Goal: Information Seeking & Learning: Compare options

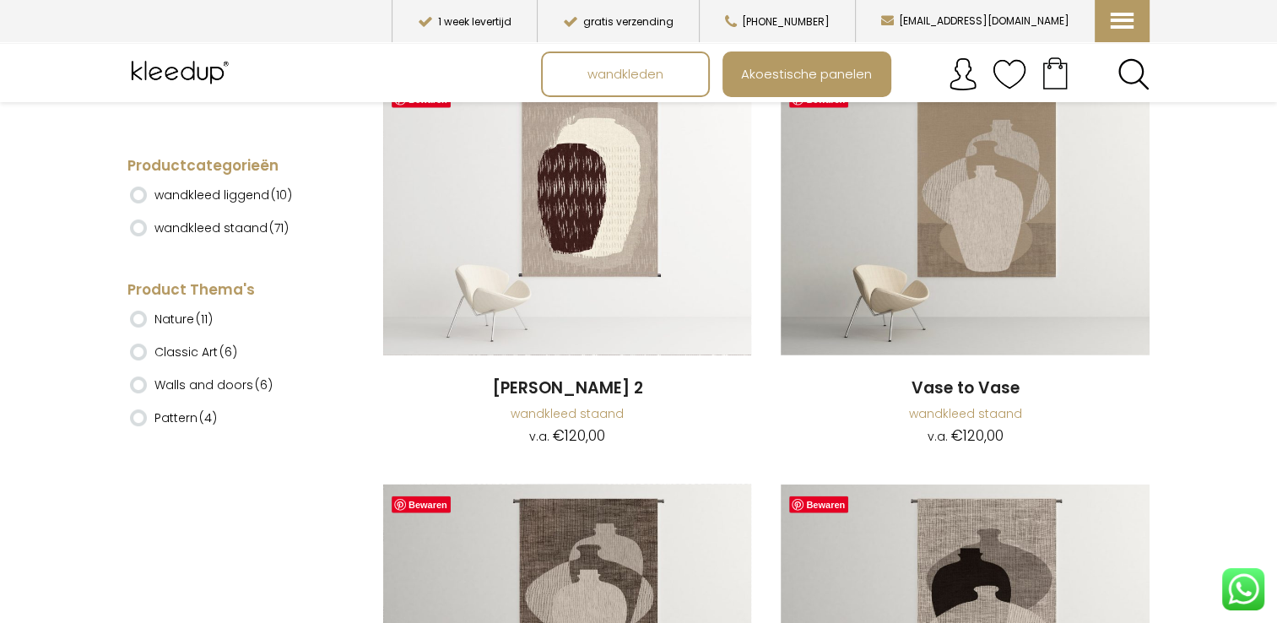
scroll to position [4071, 0]
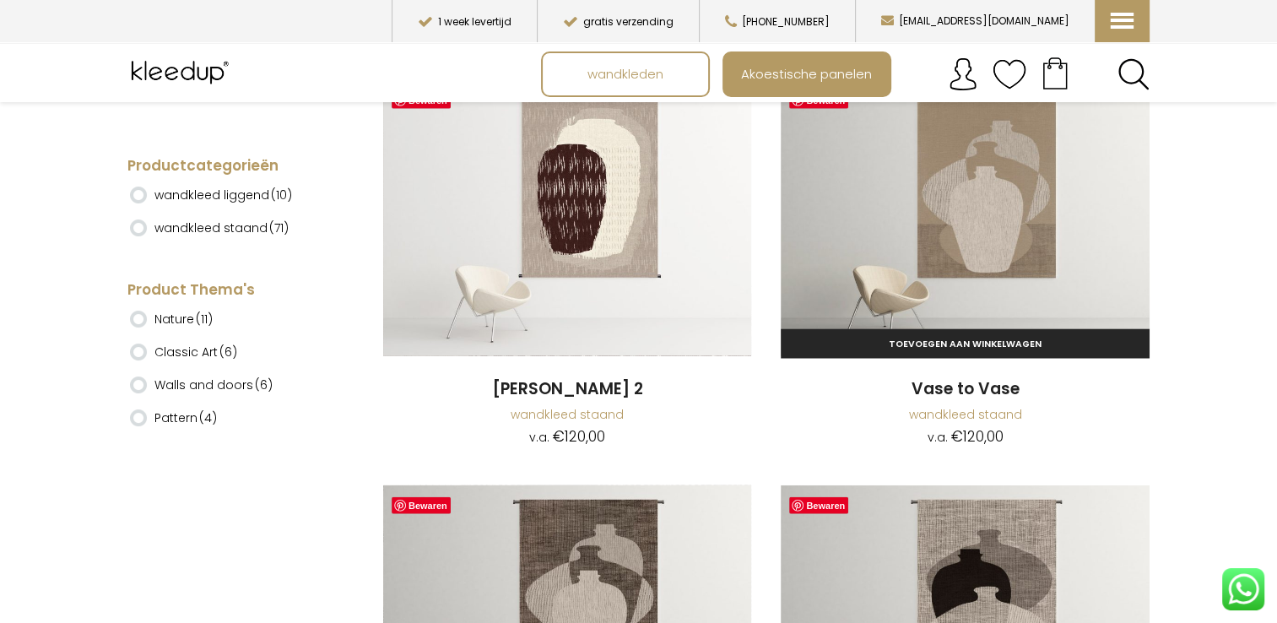
click at [969, 227] on img at bounding box center [965, 218] width 368 height 276
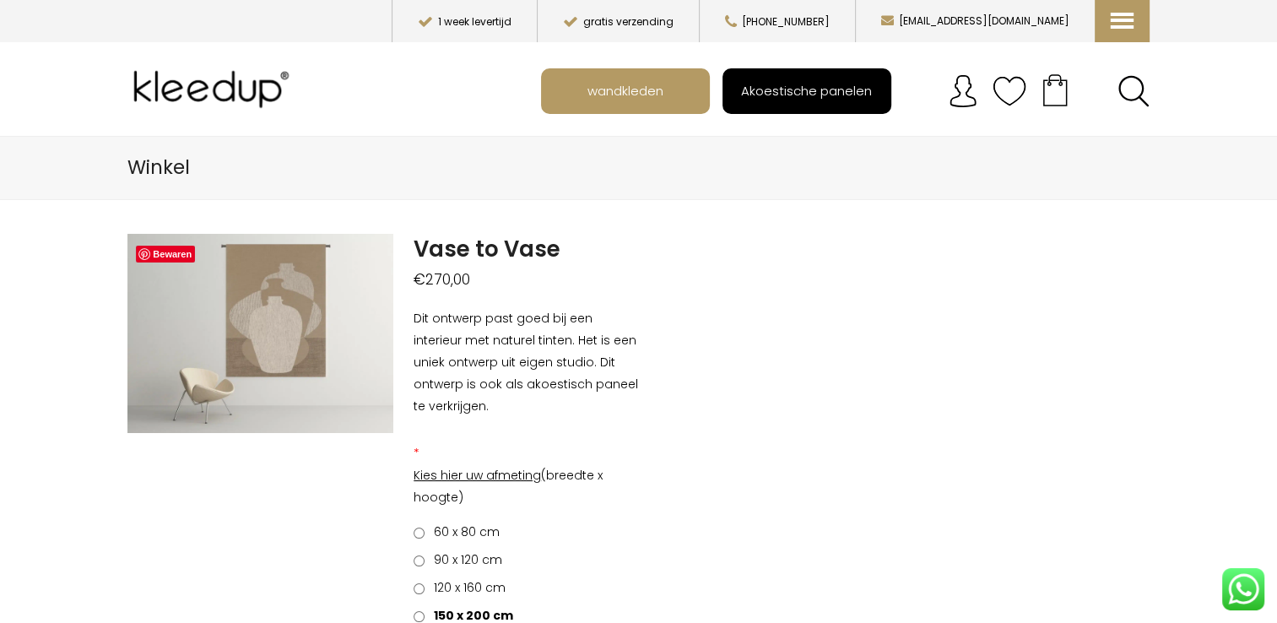
click at [853, 98] on span "Akoestische panelen" at bounding box center [806, 90] width 149 height 32
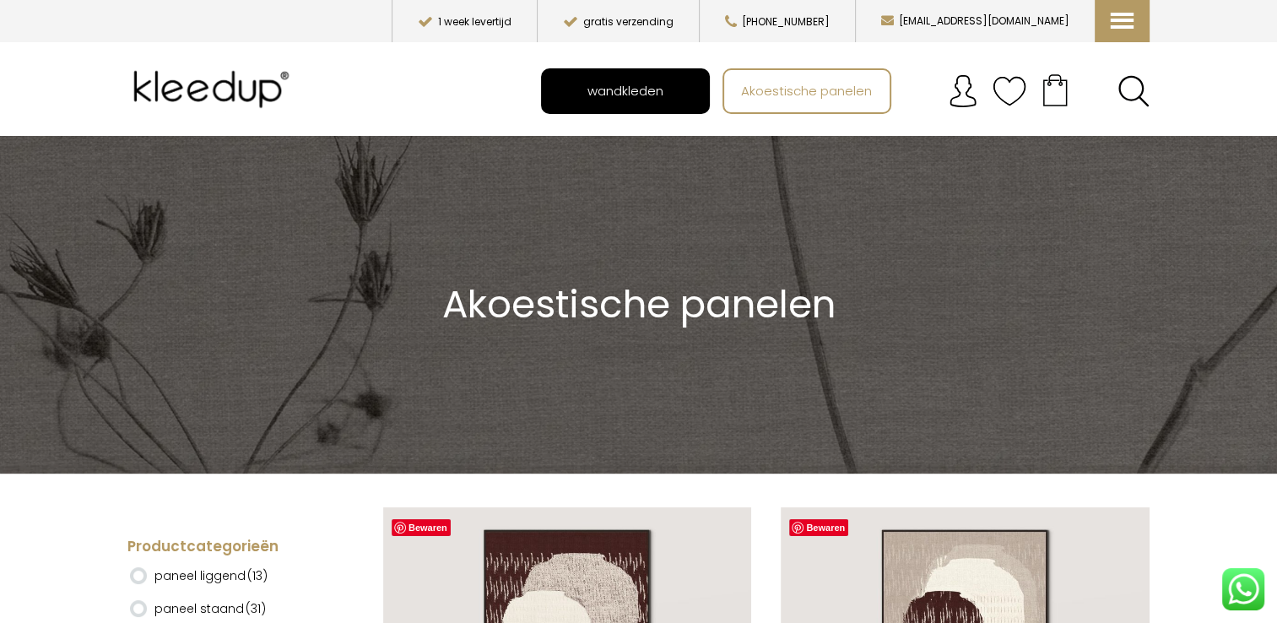
click at [638, 89] on span "wandkleden" at bounding box center [625, 90] width 95 height 32
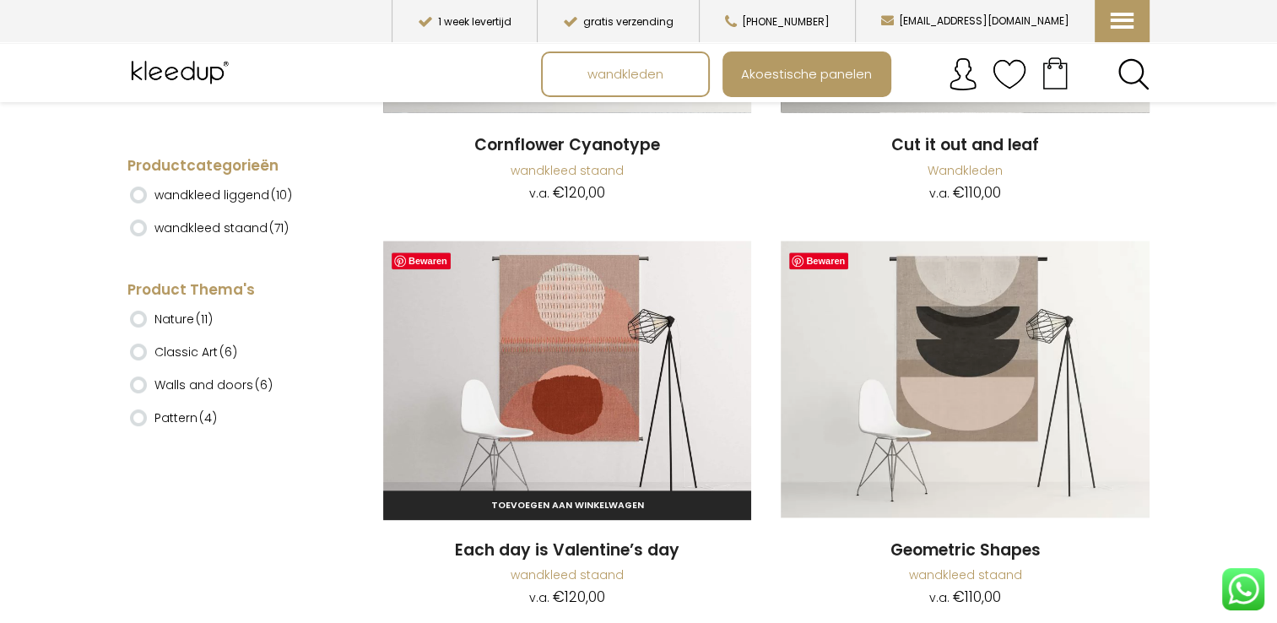
scroll to position [1887, 0]
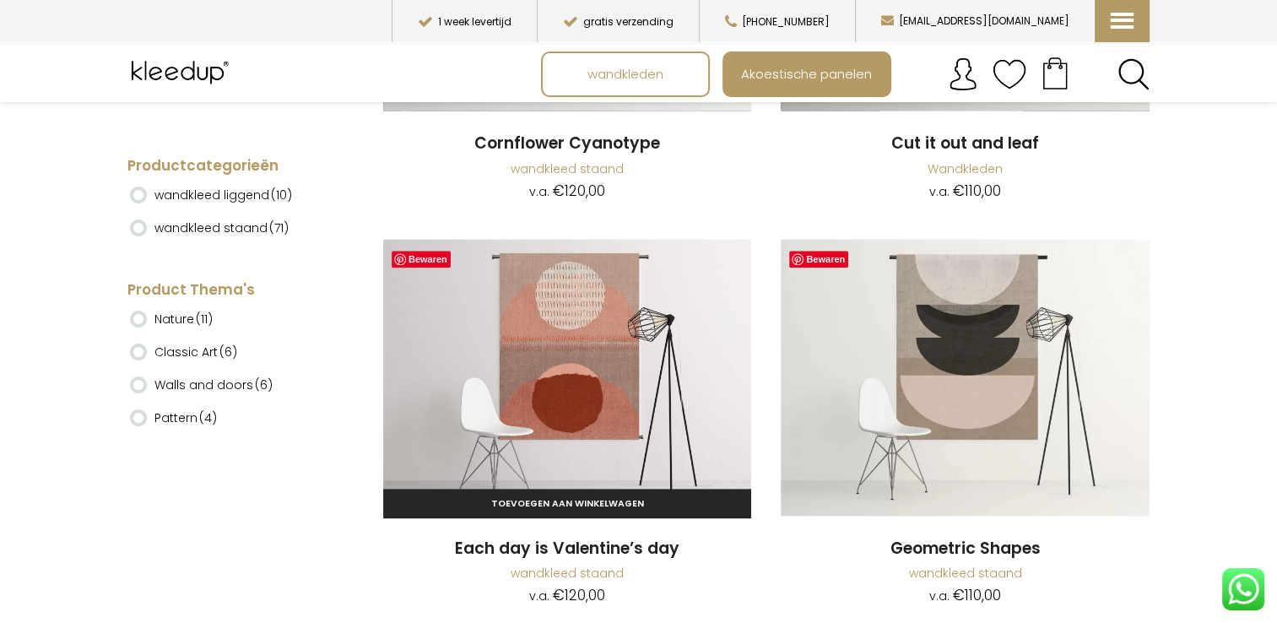
click at [557, 328] on img at bounding box center [567, 377] width 368 height 276
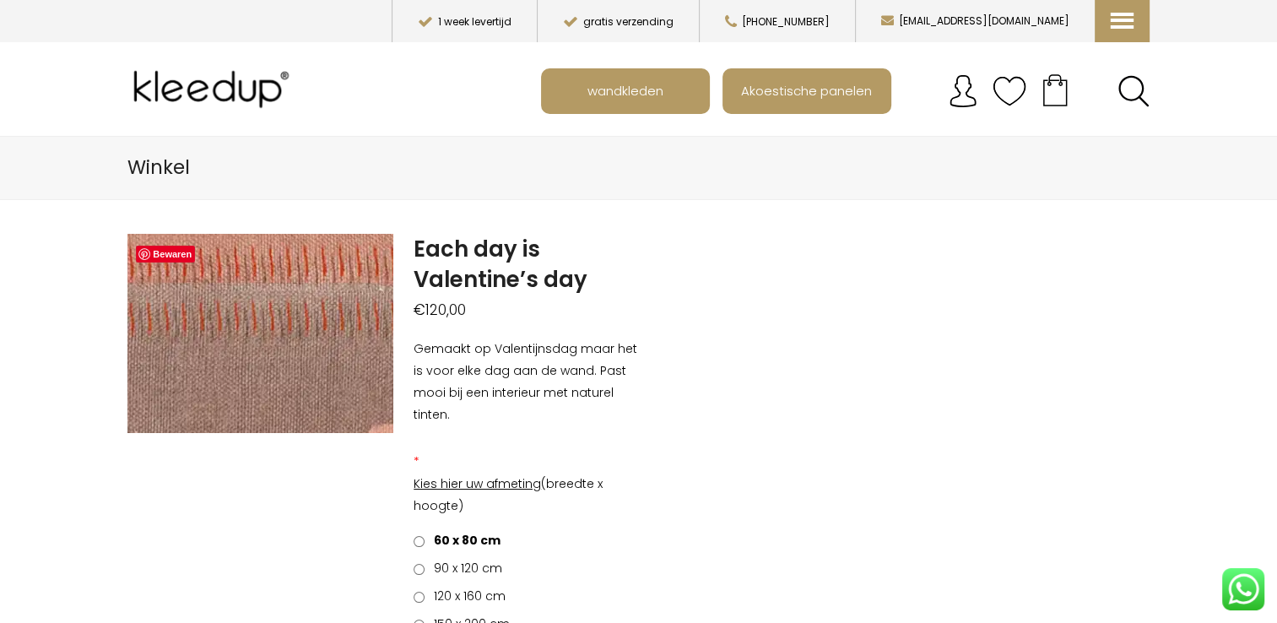
click at [233, 311] on img at bounding box center [456, 492] width 2161 height 1621
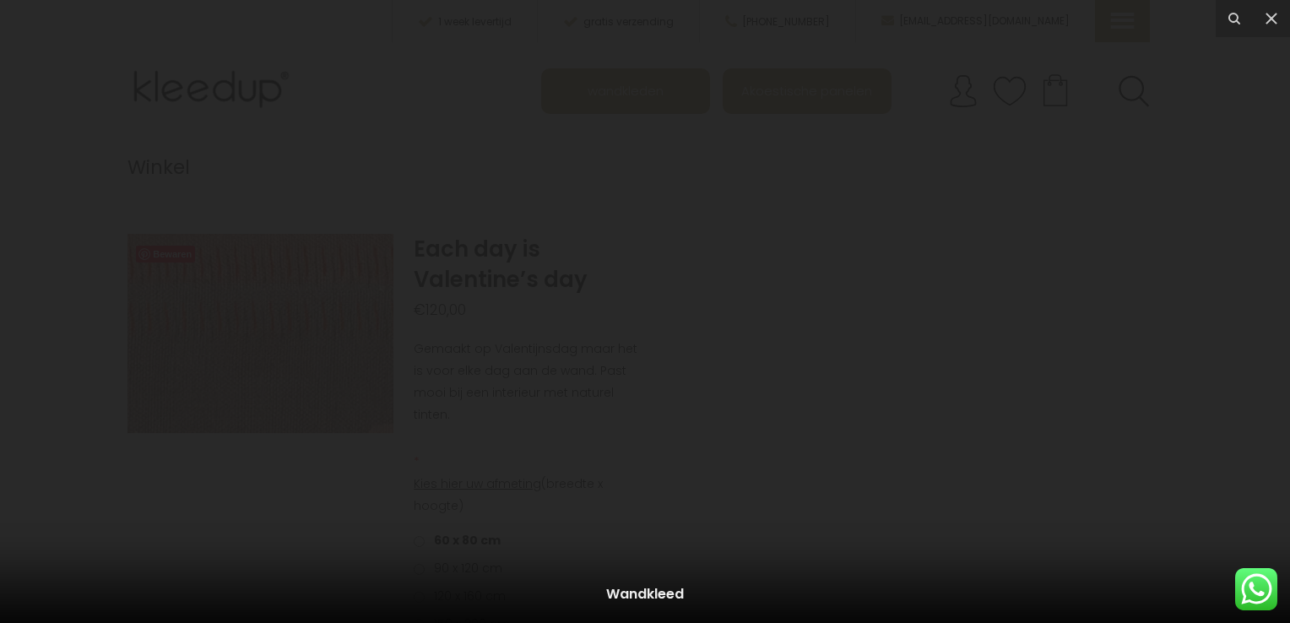
click at [233, 311] on div at bounding box center [645, 311] width 1290 height 623
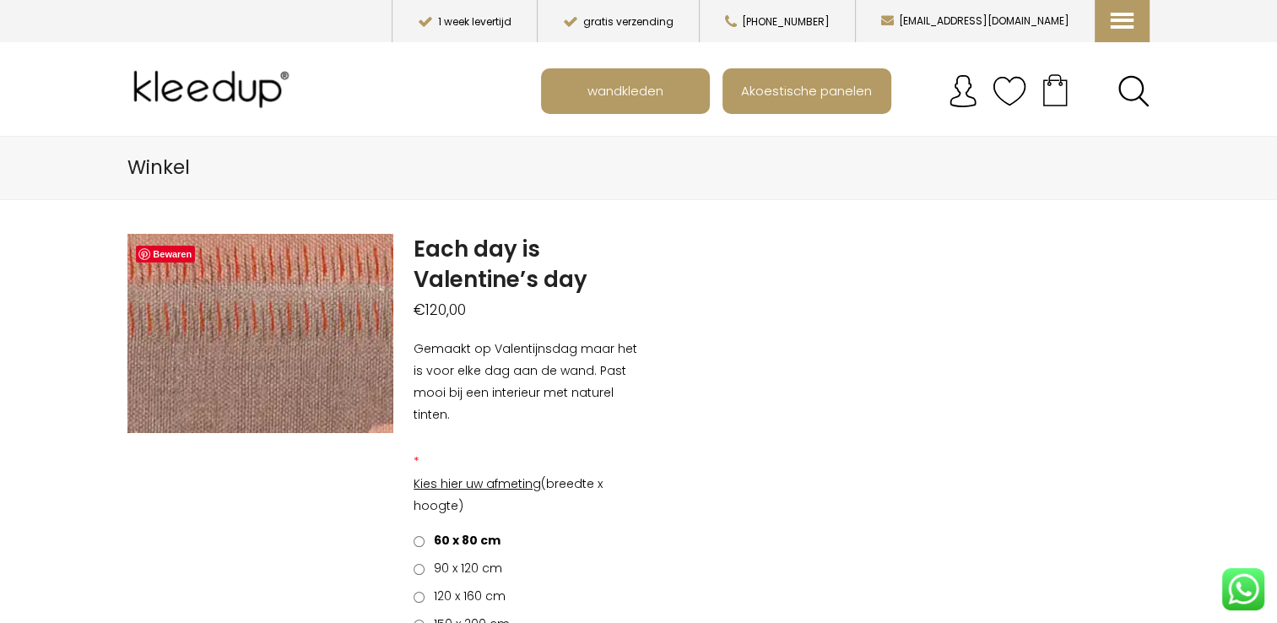
click at [233, 311] on img at bounding box center [456, 492] width 2161 height 1621
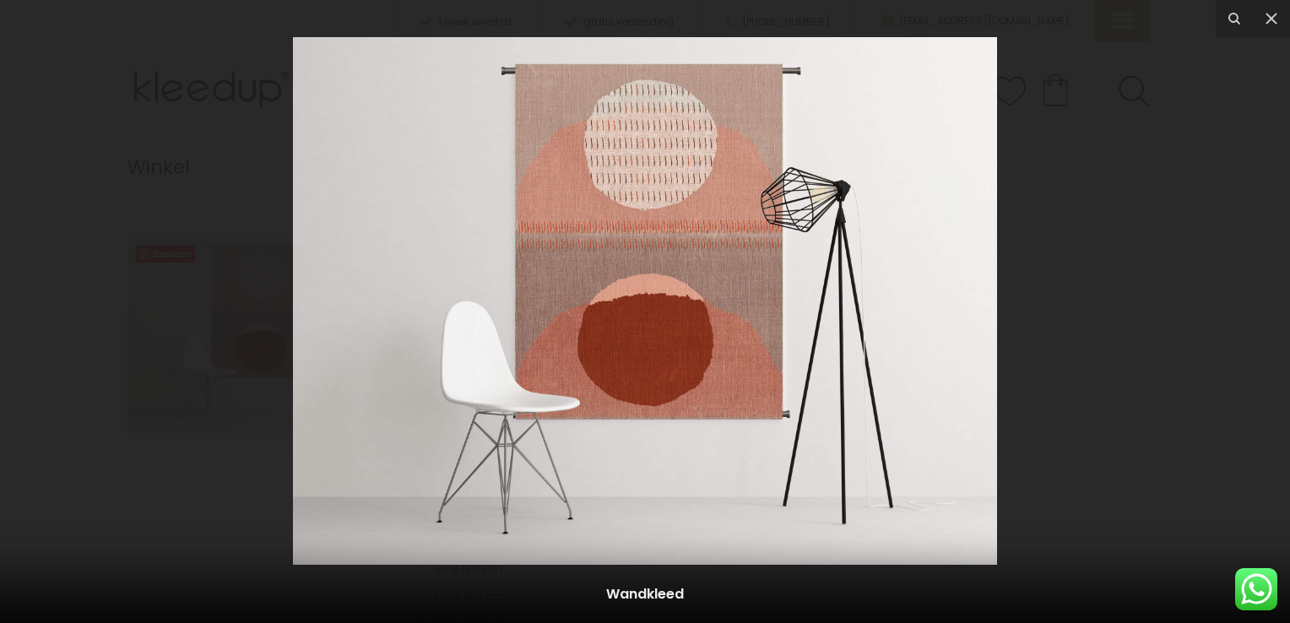
click at [233, 311] on div at bounding box center [645, 311] width 1290 height 623
click at [627, 252] on img at bounding box center [645, 301] width 704 height 528
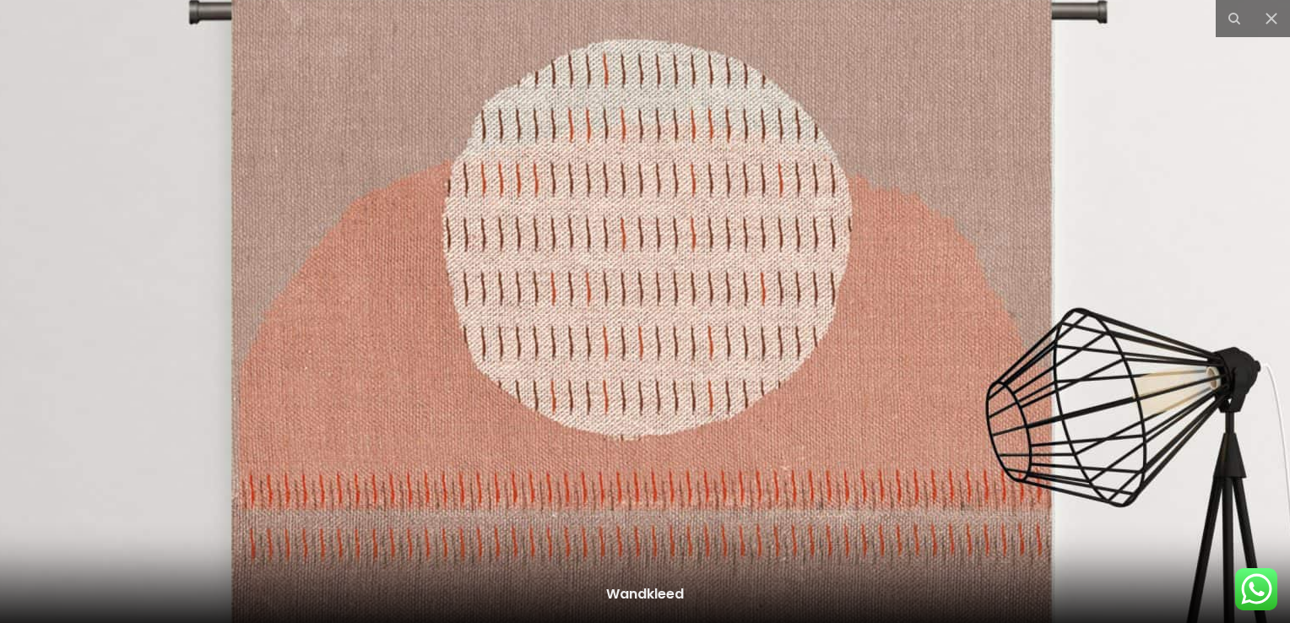
drag, startPoint x: 706, startPoint y: 229, endPoint x: 654, endPoint y: 545, distance: 320.8
click at [1276, 25] on icon at bounding box center [1271, 18] width 20 height 20
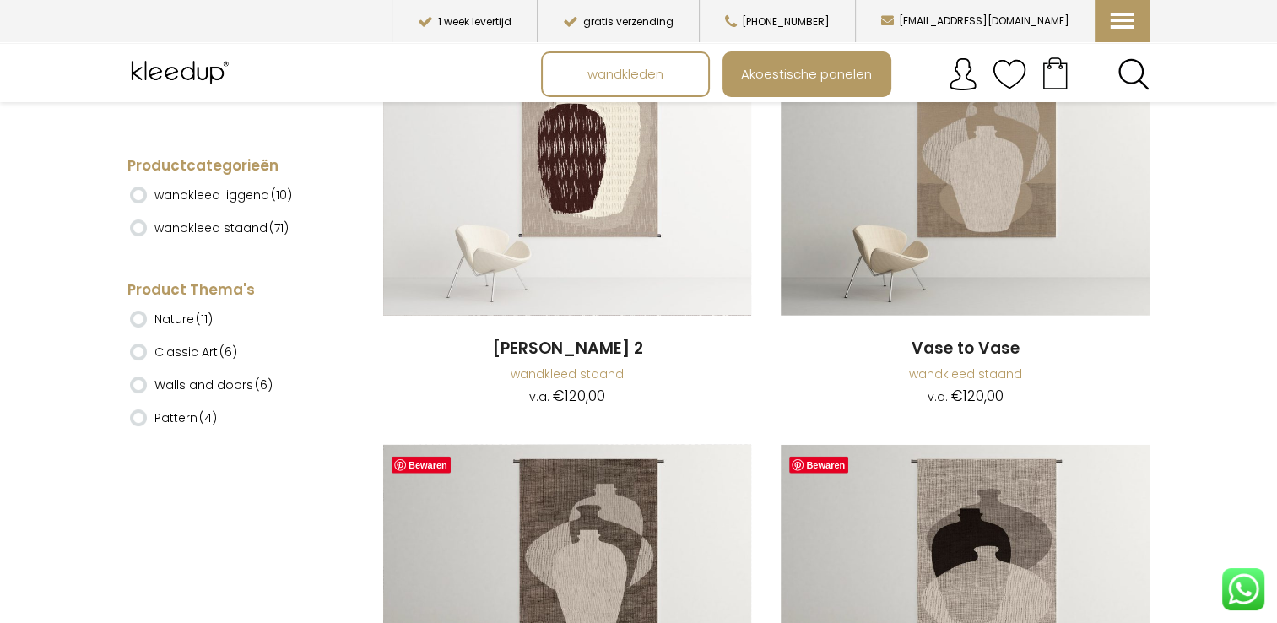
scroll to position [4112, 0]
click at [966, 542] on img at bounding box center [965, 582] width 368 height 276
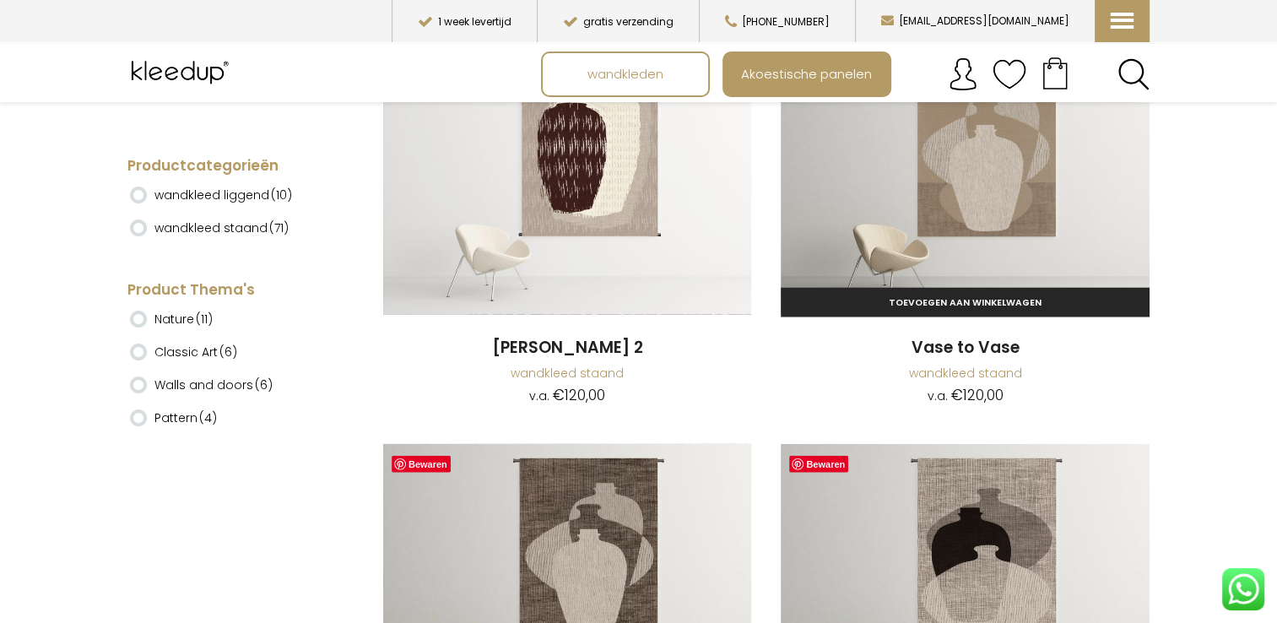
click at [989, 164] on img at bounding box center [965, 177] width 368 height 276
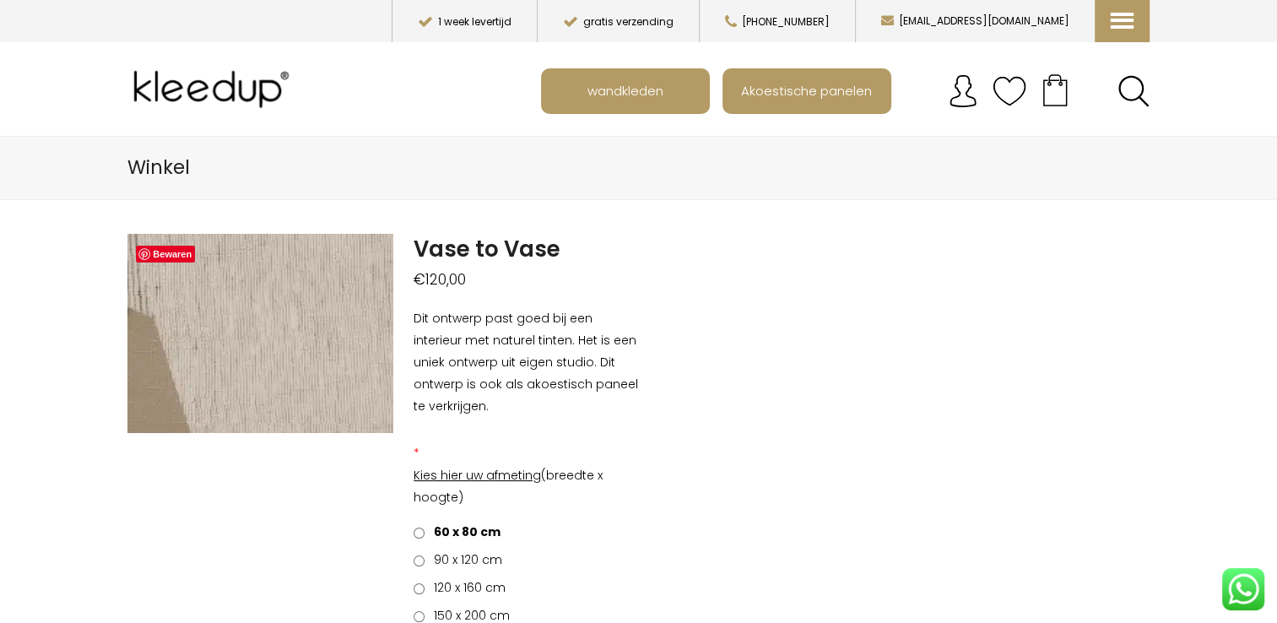
click at [269, 343] on img at bounding box center [214, 280] width 1688 height 1266
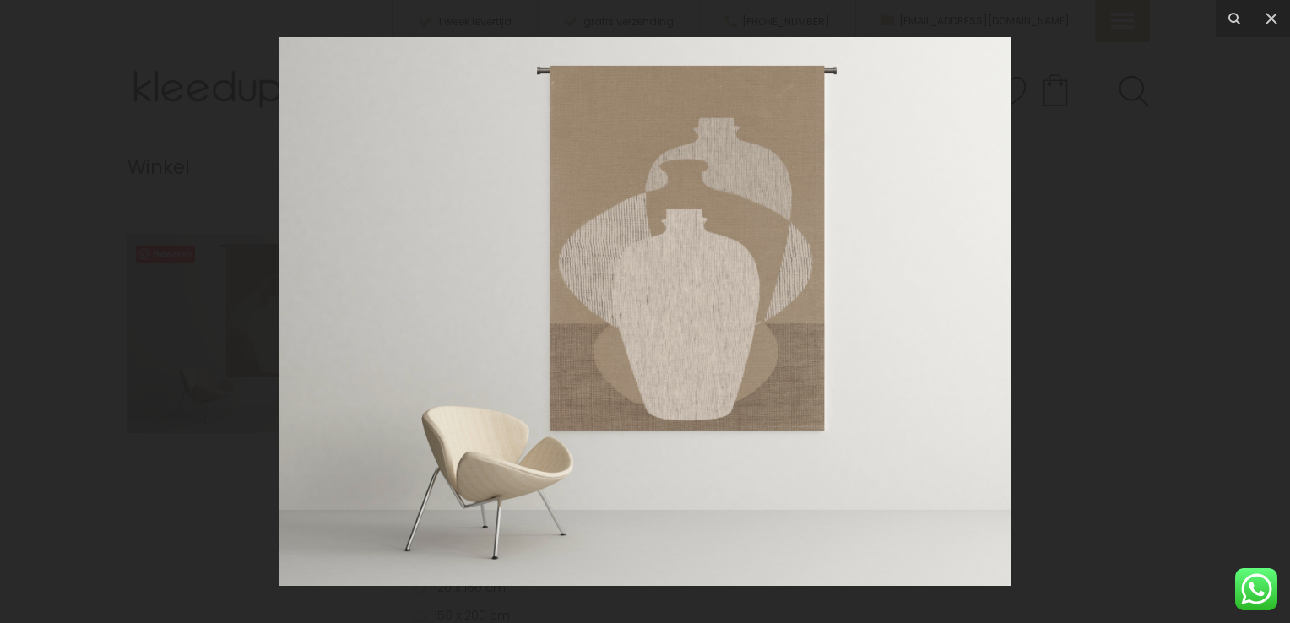
click at [702, 228] on img at bounding box center [645, 311] width 732 height 549
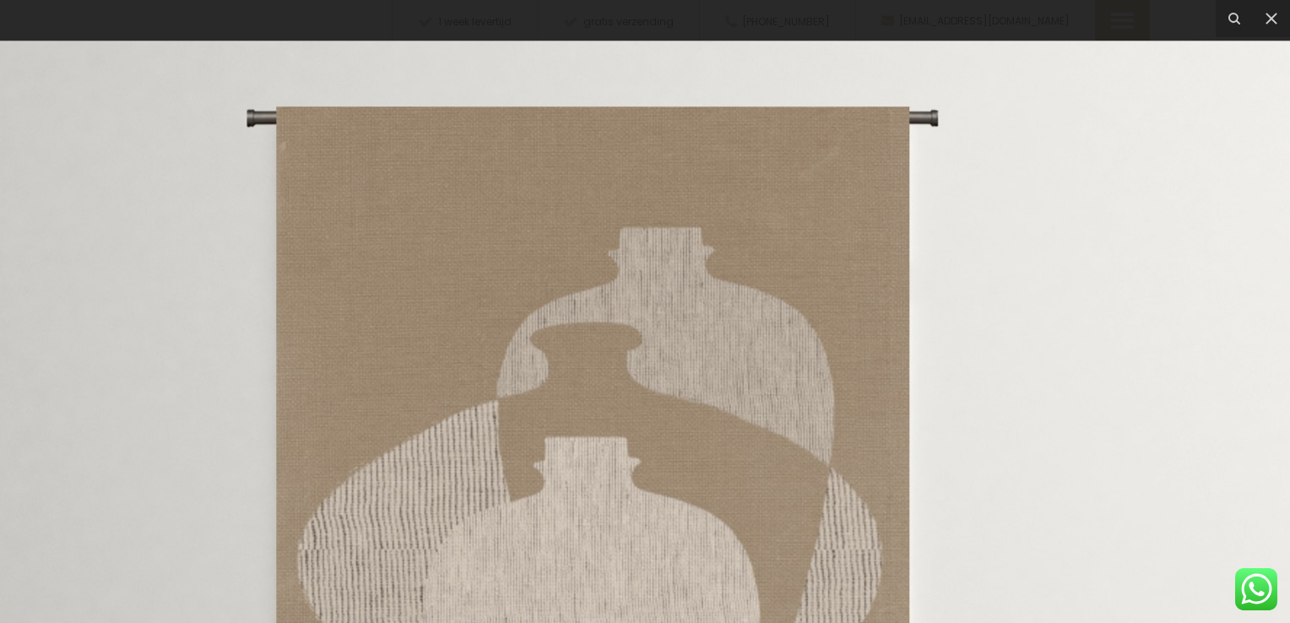
drag, startPoint x: 823, startPoint y: 256, endPoint x: 777, endPoint y: 584, distance: 331.6
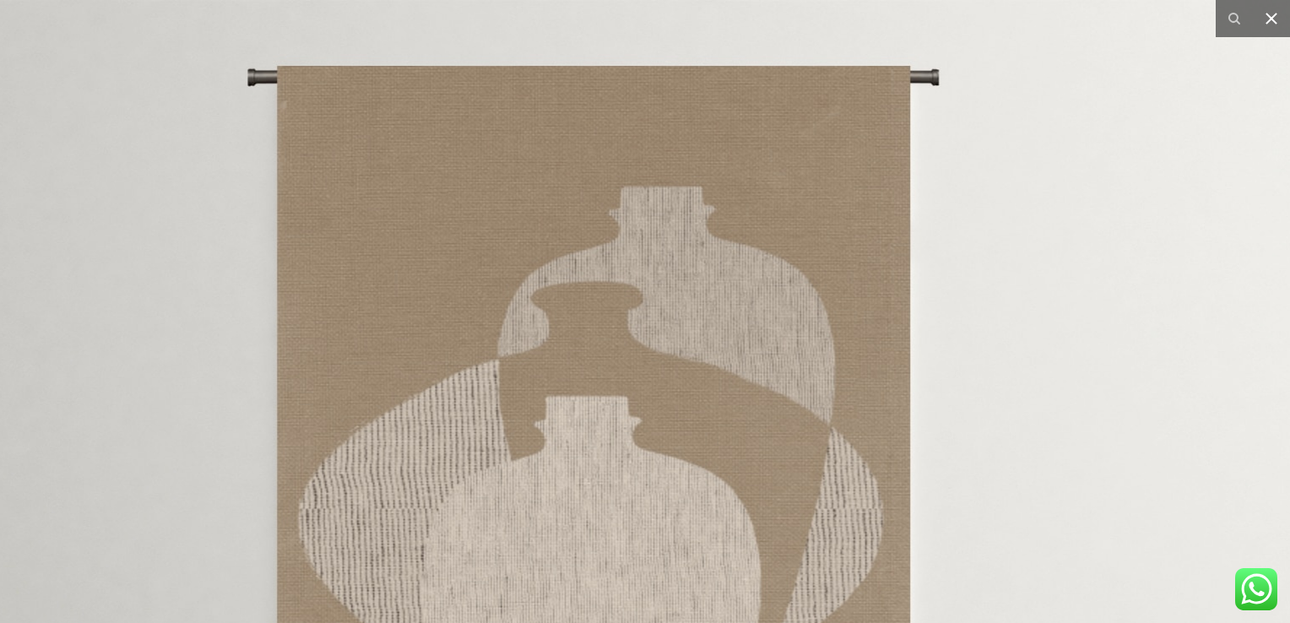
click at [1276, 25] on icon at bounding box center [1271, 18] width 20 height 20
